Goal: Task Accomplishment & Management: Complete application form

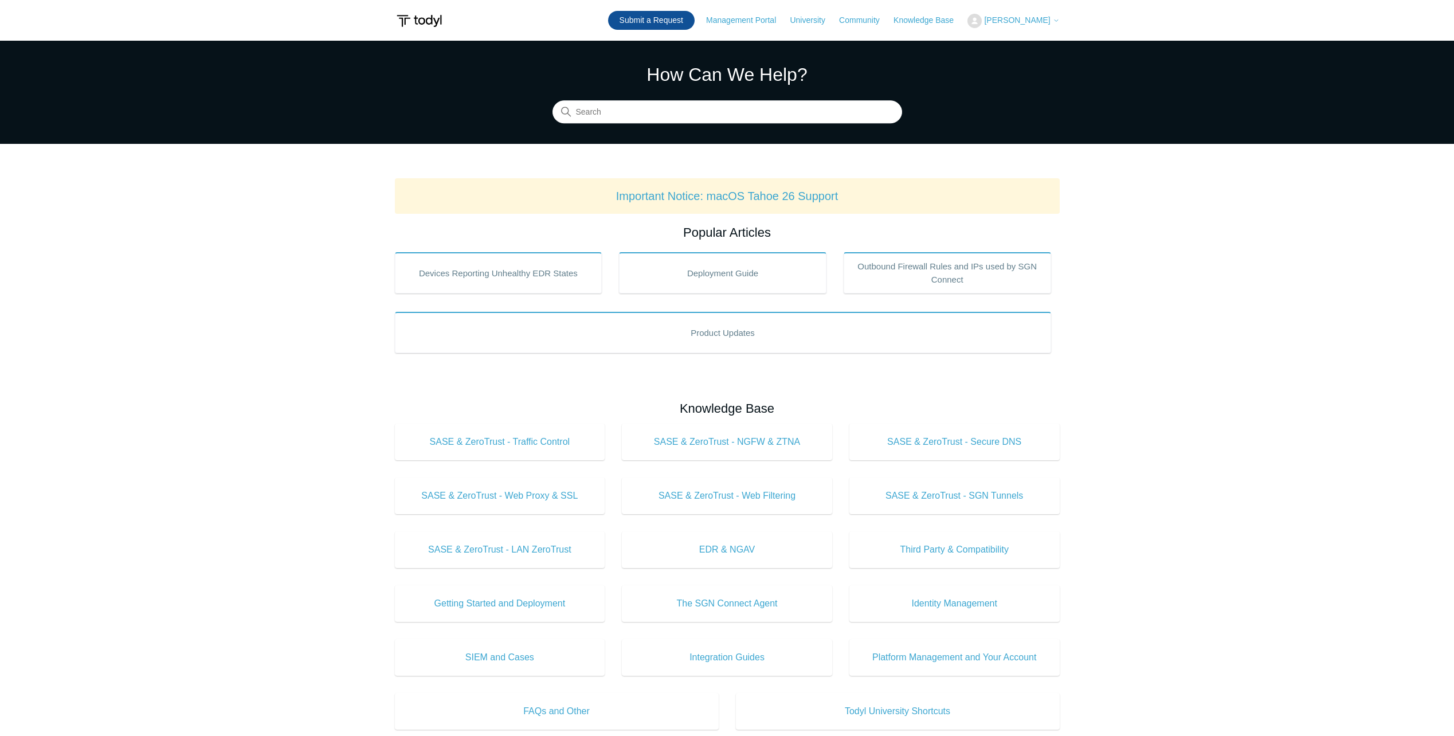
click at [689, 22] on link "Submit a Request" at bounding box center [651, 20] width 87 height 19
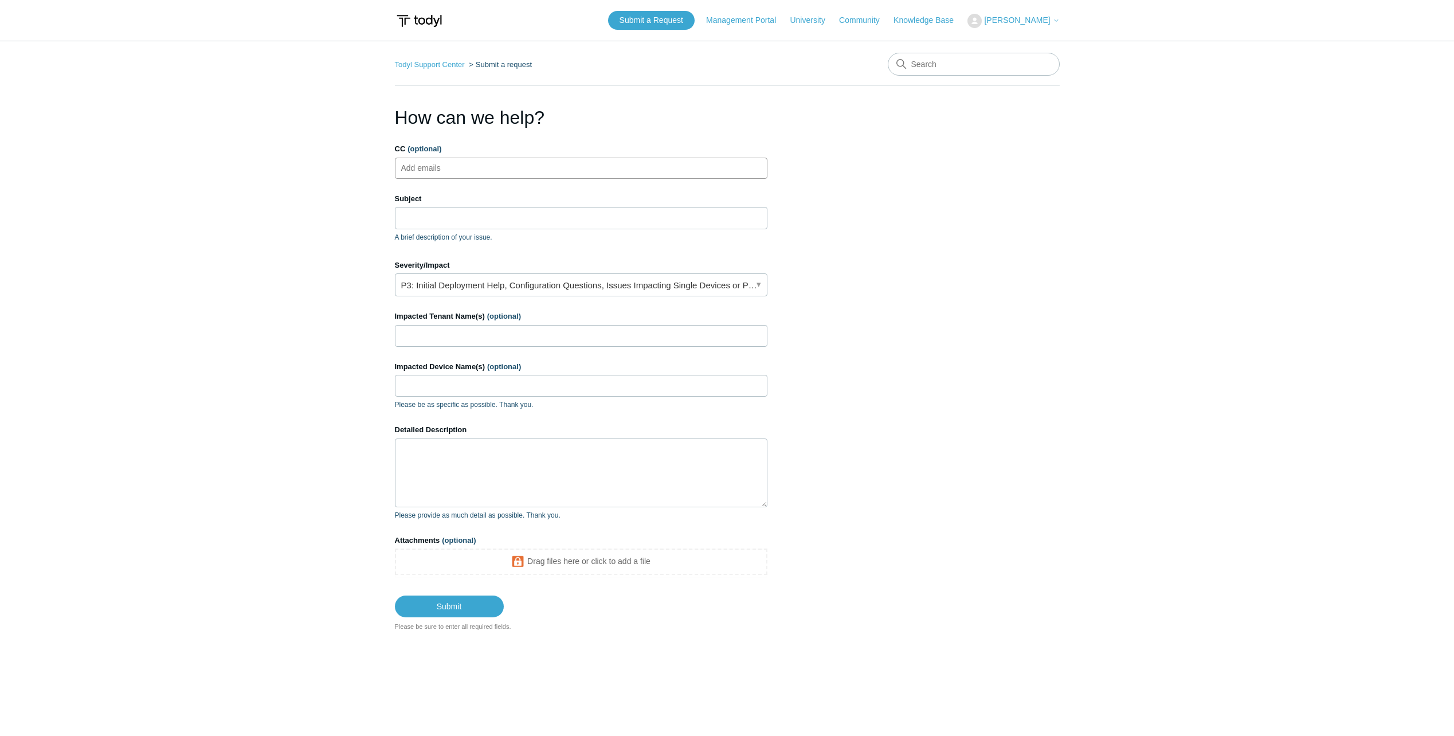
click at [474, 170] on ul "Add emails" at bounding box center [581, 168] width 372 height 21
type input "[EMAIL_ADDRESS][DOMAIN_NAME]"
click at [430, 215] on input "Subject" at bounding box center [581, 218] width 372 height 22
type input "S"
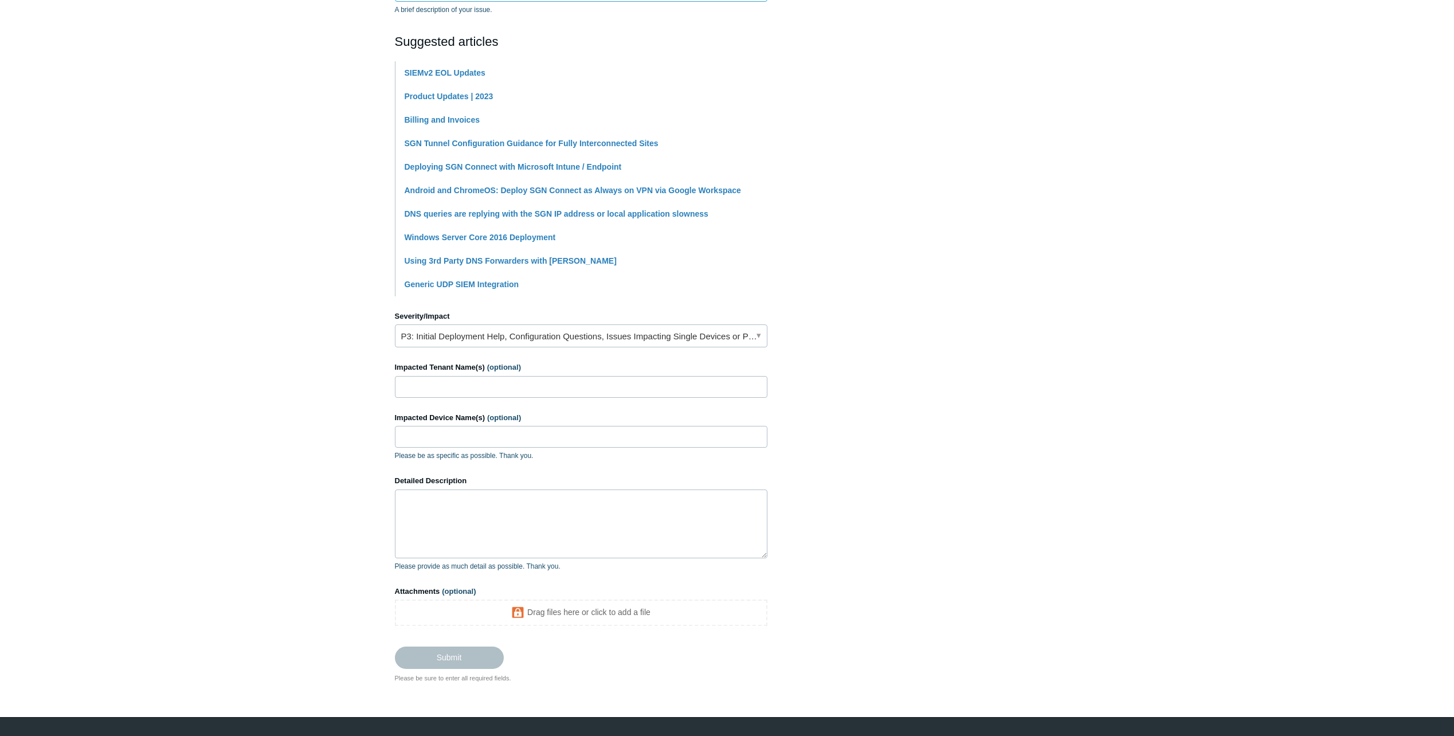
scroll to position [229, 0]
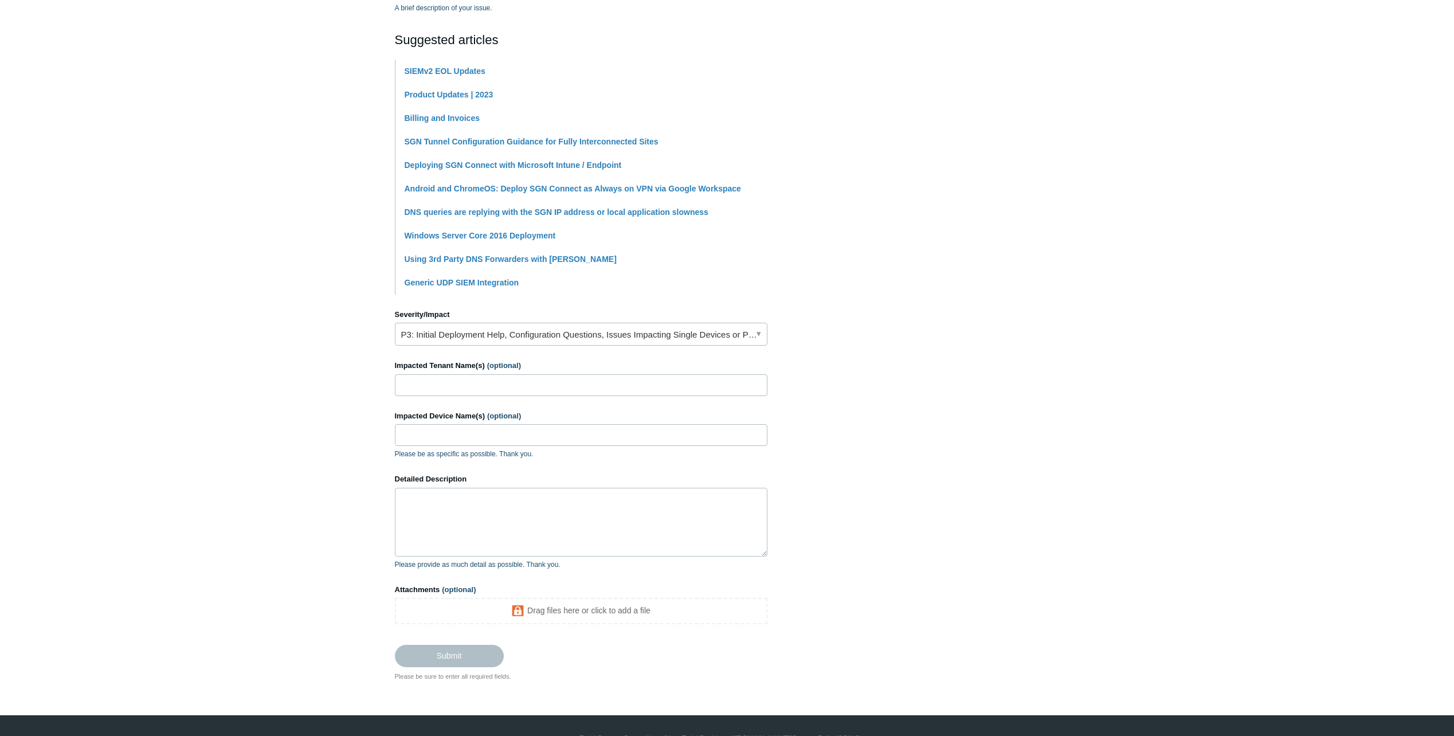
type input "Seriously need to figure this out"
click at [468, 333] on link "P3: Initial Deployment Help, Configuration Questions, Issues Impacting Single D…" at bounding box center [581, 334] width 372 height 23
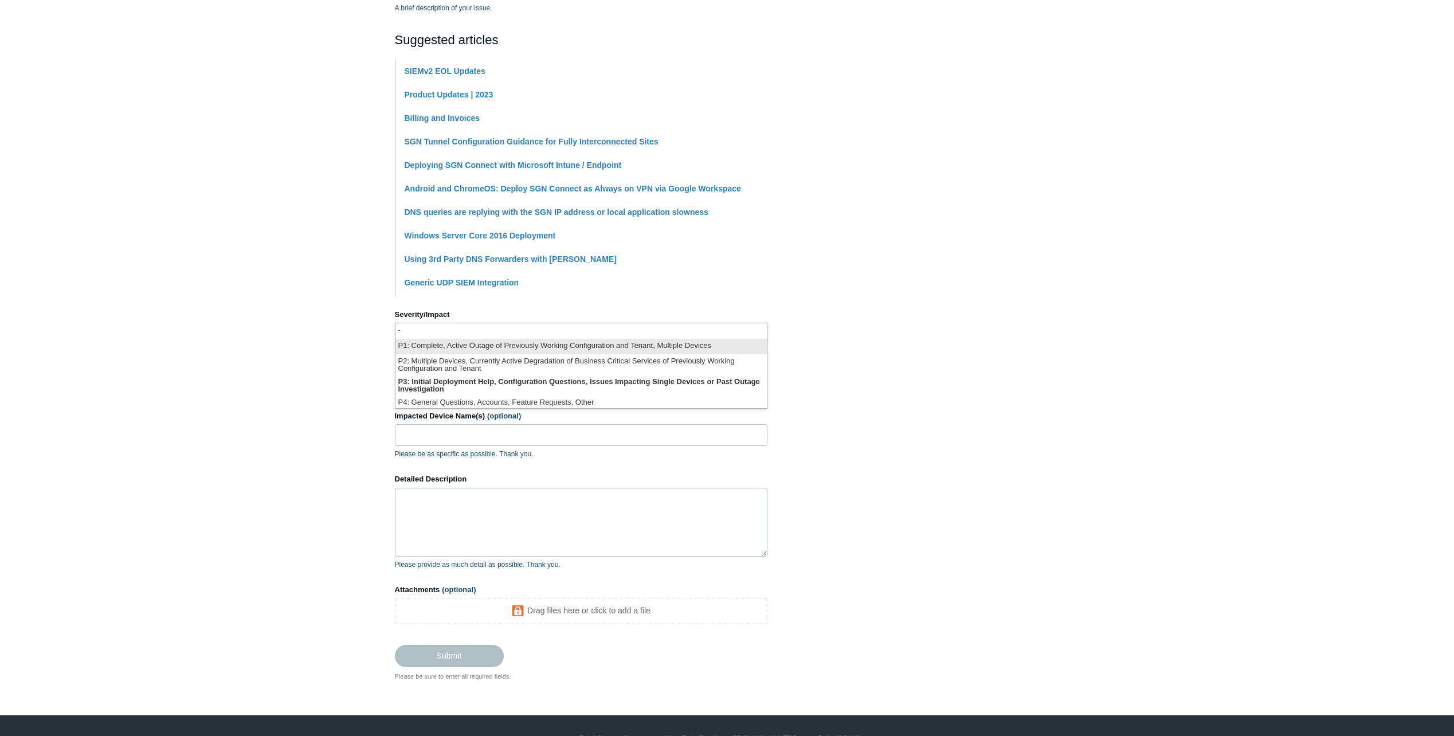
click at [456, 344] on li "P1: Complete, Active Outage of Previously Working Configuration and Tenant, Mul…" at bounding box center [580, 346] width 371 height 15
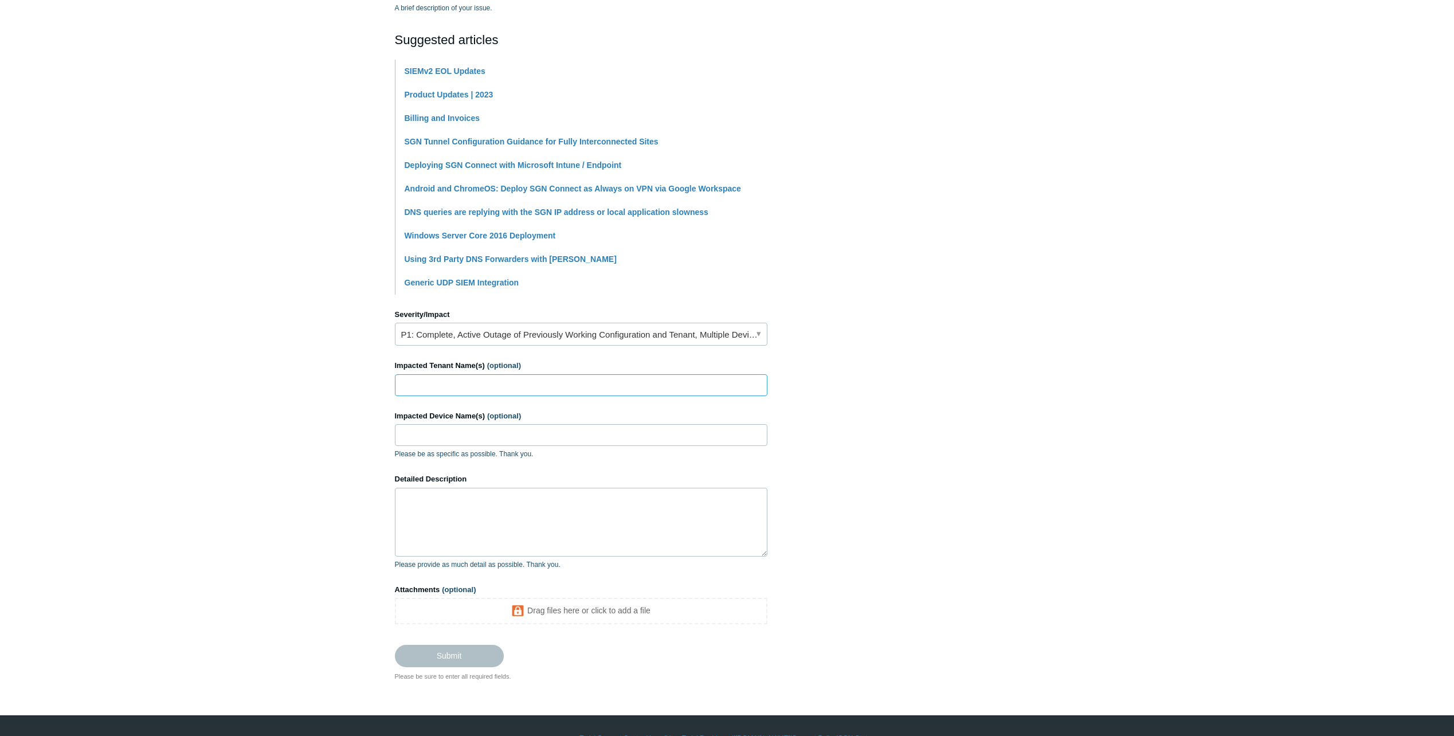
click at [477, 387] on input "Impacted Tenant Name(s) (optional)" at bounding box center [581, 385] width 372 height 22
type input "ITFIRM-LT11"
click at [460, 438] on input "Impacted Device Name(s) (optional)" at bounding box center [581, 435] width 372 height 22
drag, startPoint x: 469, startPoint y: 390, endPoint x: 348, endPoint y: 388, distance: 120.3
click at [348, 388] on main "Todyl Support Center Submit a request How can we help? CC (optional) [PERSON_NA…" at bounding box center [727, 245] width 1454 height 869
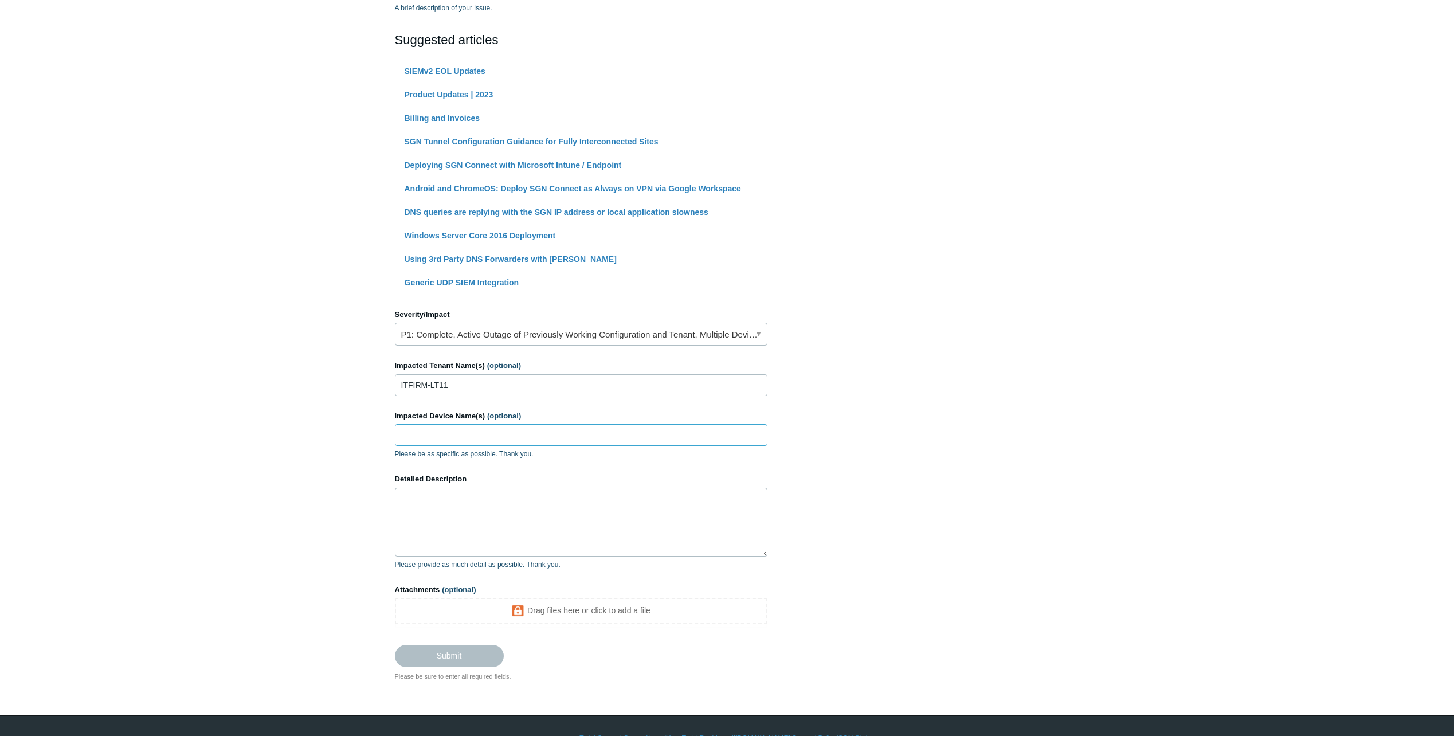
click at [423, 441] on input "Impacted Device Name(s) (optional)" at bounding box center [581, 435] width 372 height 22
paste input "ITFIRM-LT11"
type input "ITFIRM-LT11"
click at [454, 387] on input "ITFIRM-LT11" at bounding box center [581, 385] width 372 height 22
type input "[DOMAIN_NAME]"
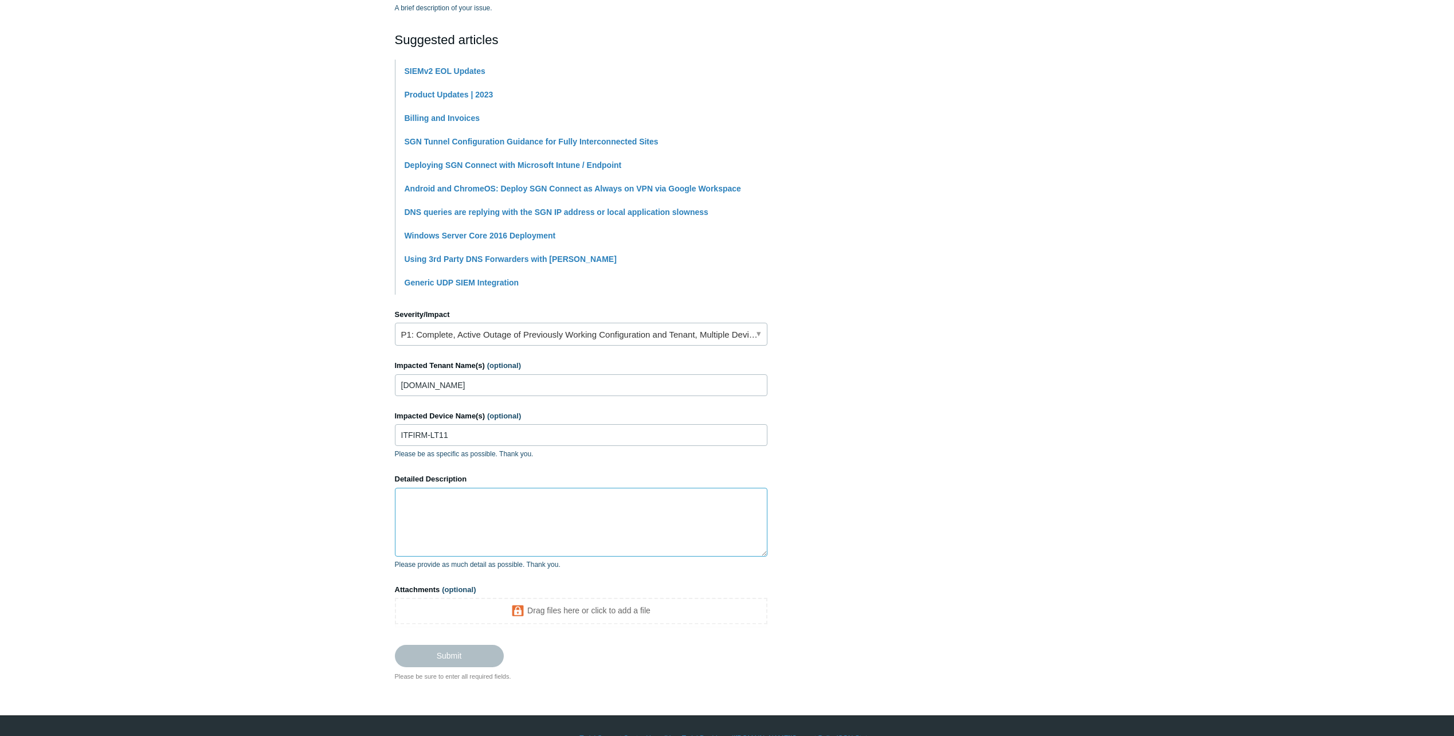
click at [439, 512] on textarea "Detailed Description" at bounding box center [581, 522] width 372 height 69
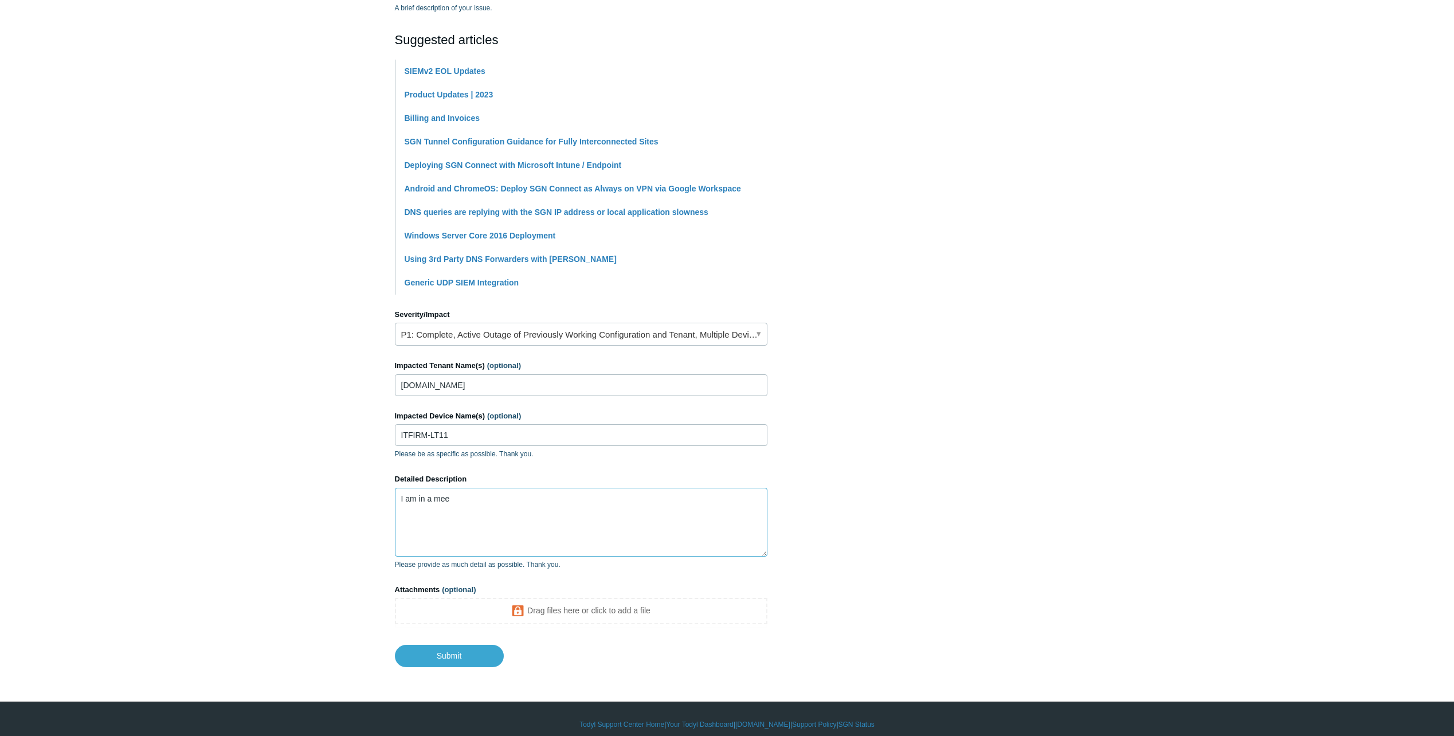
click at [498, 506] on textarea "I am in a mee" at bounding box center [581, 522] width 372 height 69
click at [682, 490] on textarea "I am in a meeting and I can not access websites, the resolution is" at bounding box center [581, 522] width 372 height 69
click at [462, 497] on textarea "I am in a meeting and I can not access websites, the resolution is non existent…" at bounding box center [581, 522] width 372 height 69
type textarea "I am in a meeting and I can not access websites, the resolution is non existent…"
drag, startPoint x: 419, startPoint y: 636, endPoint x: 434, endPoint y: 651, distance: 21.5
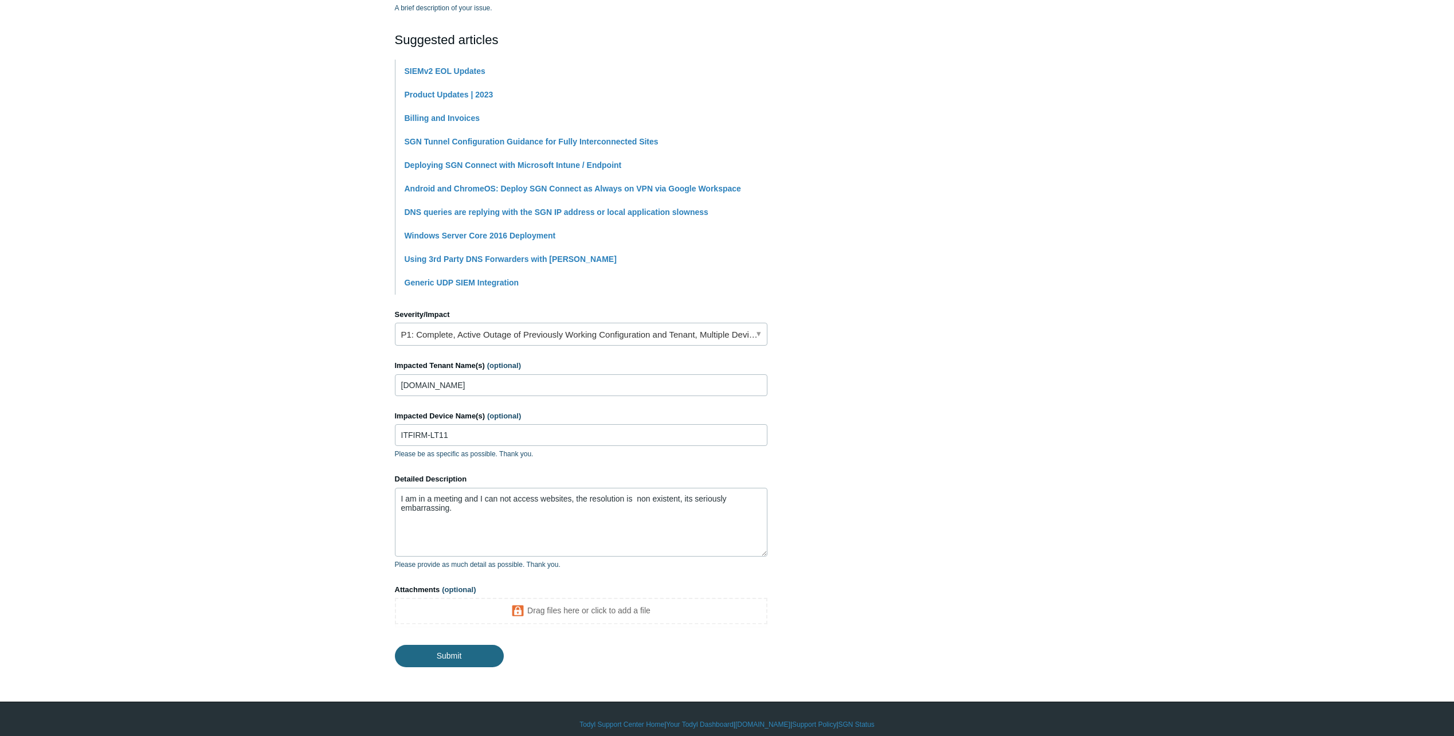
click at [429, 645] on footer "Submit" at bounding box center [581, 646] width 372 height 39
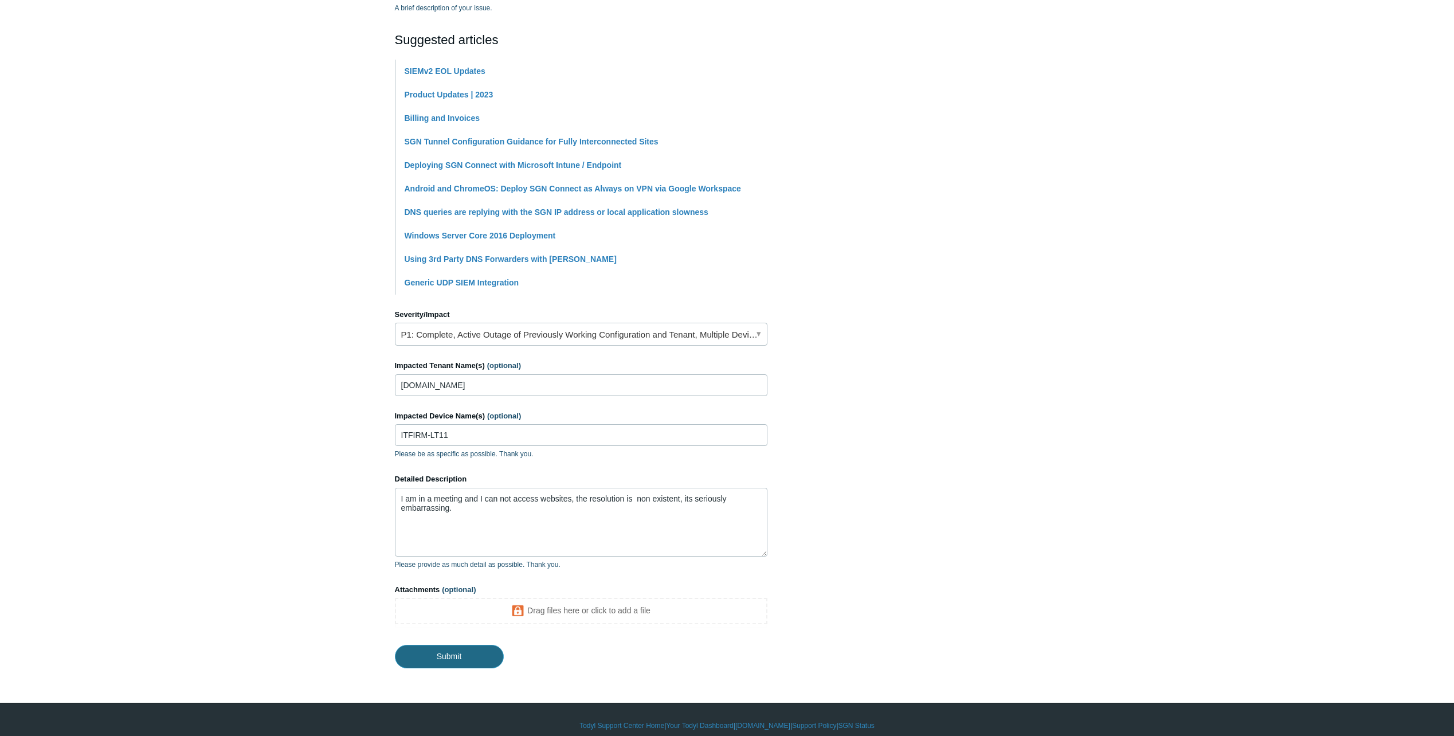
click at [436, 653] on input "Submit" at bounding box center [449, 656] width 109 height 23
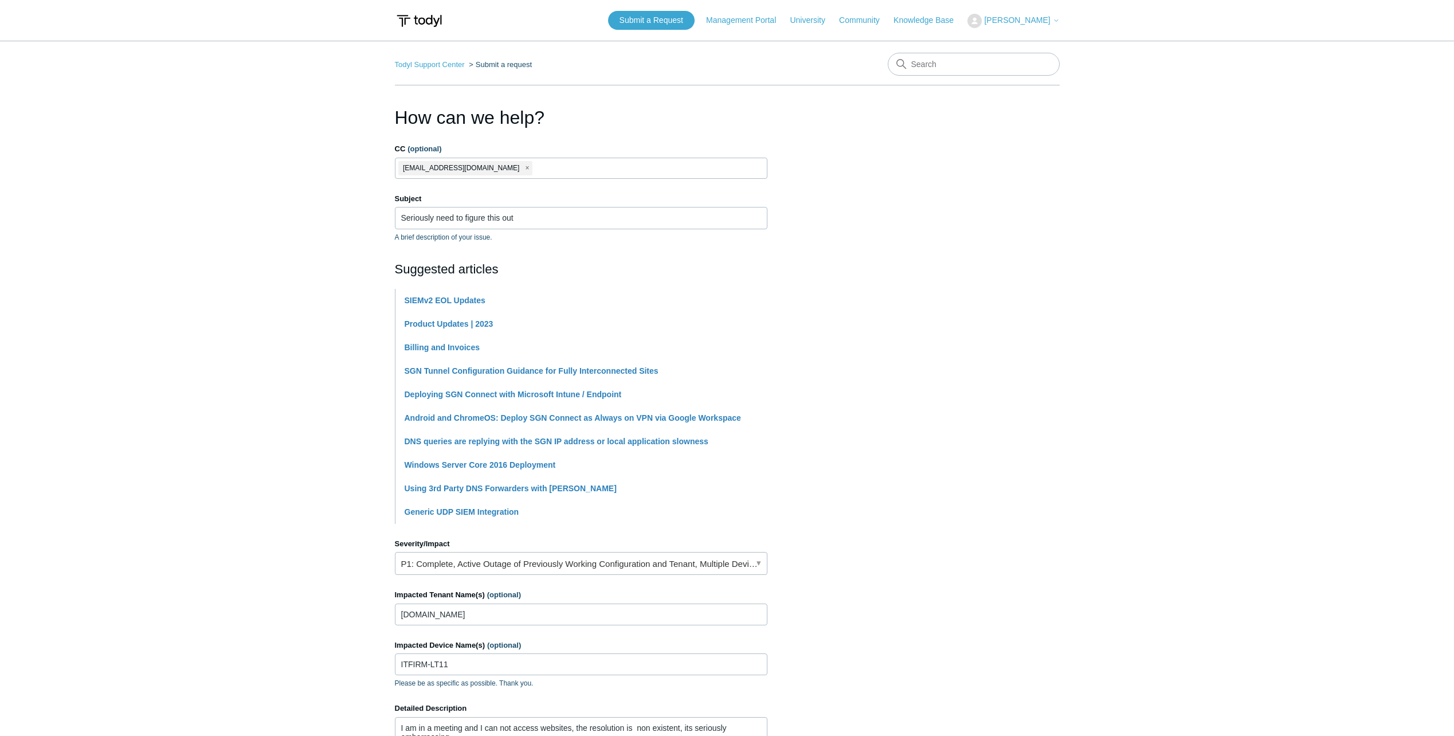
scroll to position [229, 0]
